Goal: Task Accomplishment & Management: Complete application form

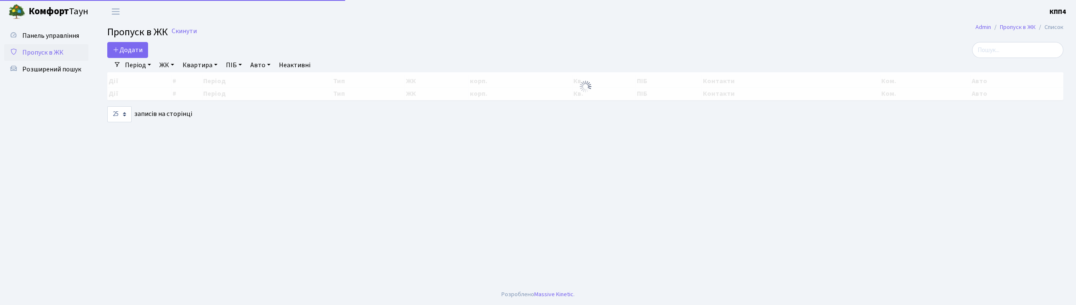
select select "25"
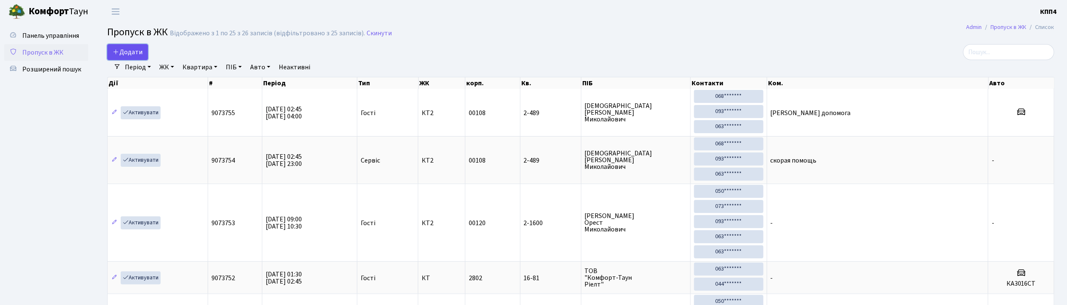
click at [140, 50] on span "Додати" at bounding box center [128, 52] width 30 height 9
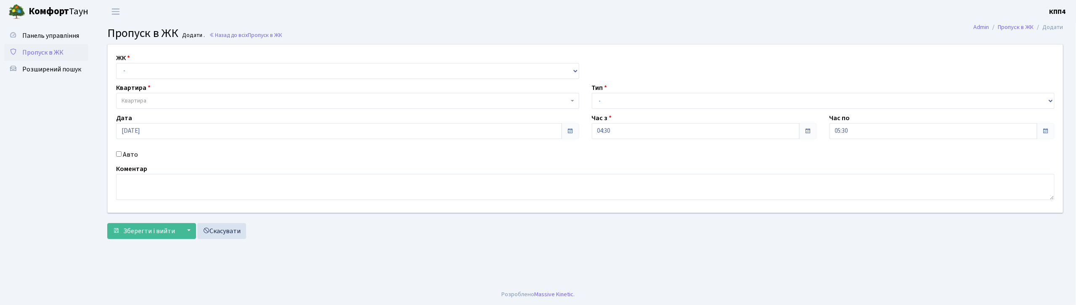
click at [51, 50] on span "Пропуск в ЖК" at bounding box center [42, 52] width 41 height 9
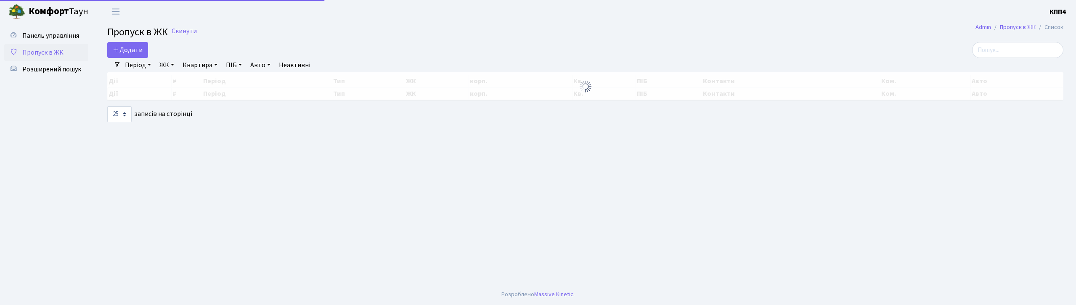
select select "25"
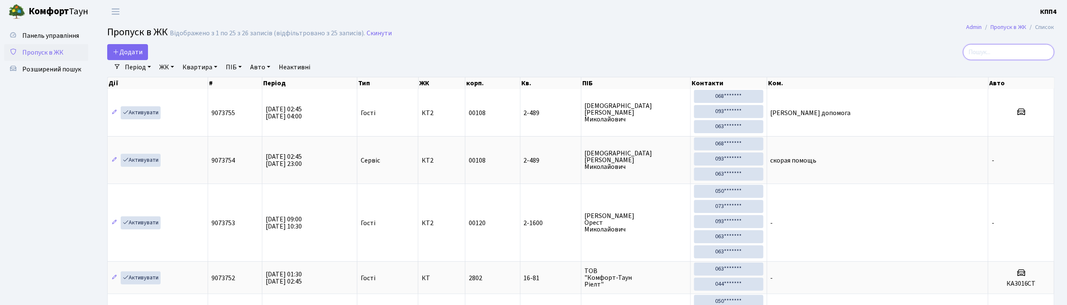
click at [1009, 54] on input "search" at bounding box center [1008, 52] width 91 height 16
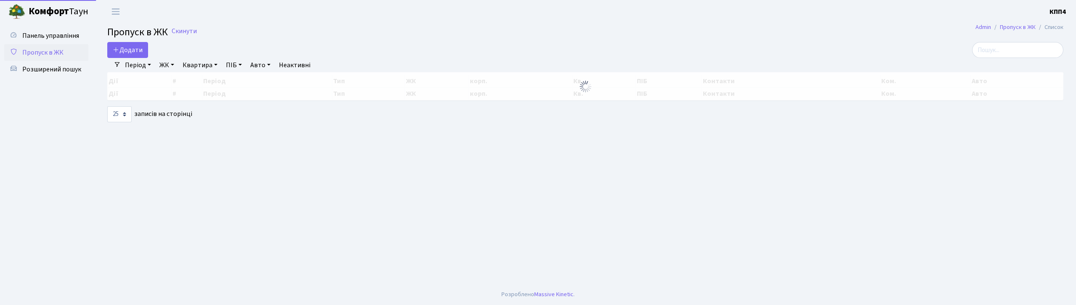
select select "25"
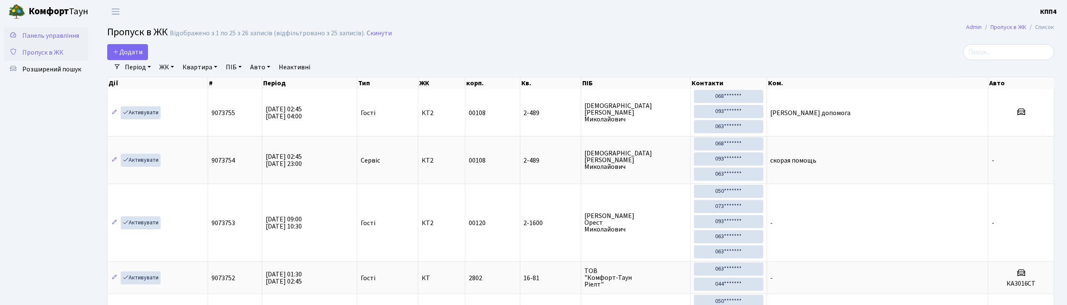
click at [54, 34] on span "Панель управління" at bounding box center [50, 35] width 57 height 9
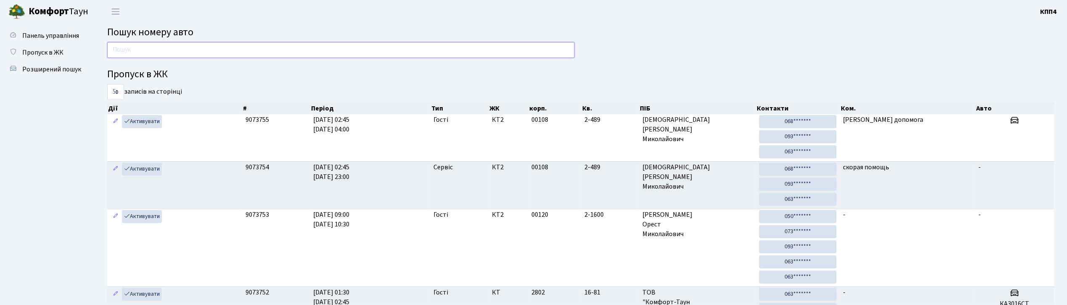
click at [413, 53] on input "text" at bounding box center [341, 50] width 468 height 16
